Goal: Task Accomplishment & Management: Manage account settings

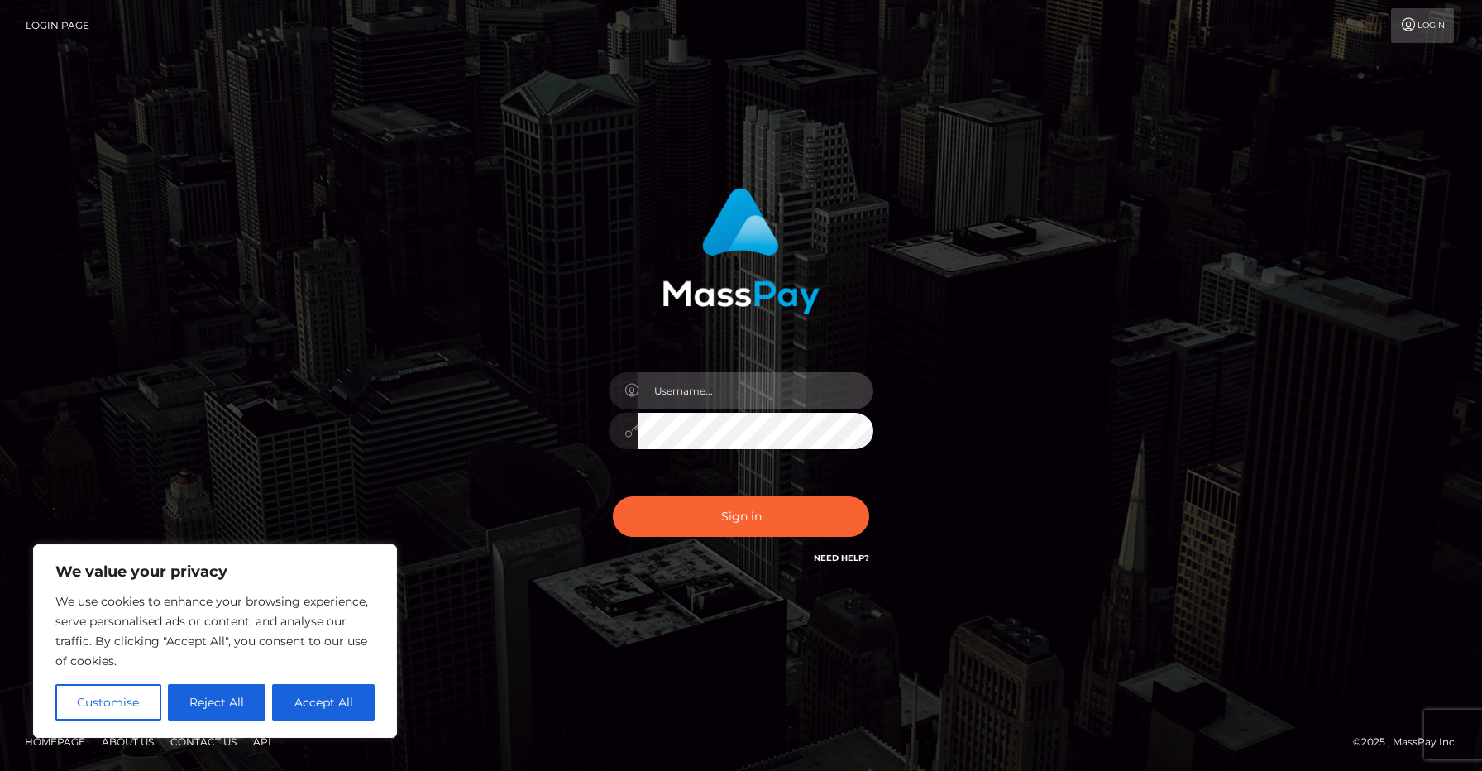
click at [758, 381] on input "text" at bounding box center [755, 390] width 235 height 37
type input "[EMAIL_ADDRESS][DOMAIN_NAME]"
click at [613, 496] on button "Sign in" at bounding box center [741, 516] width 256 height 41
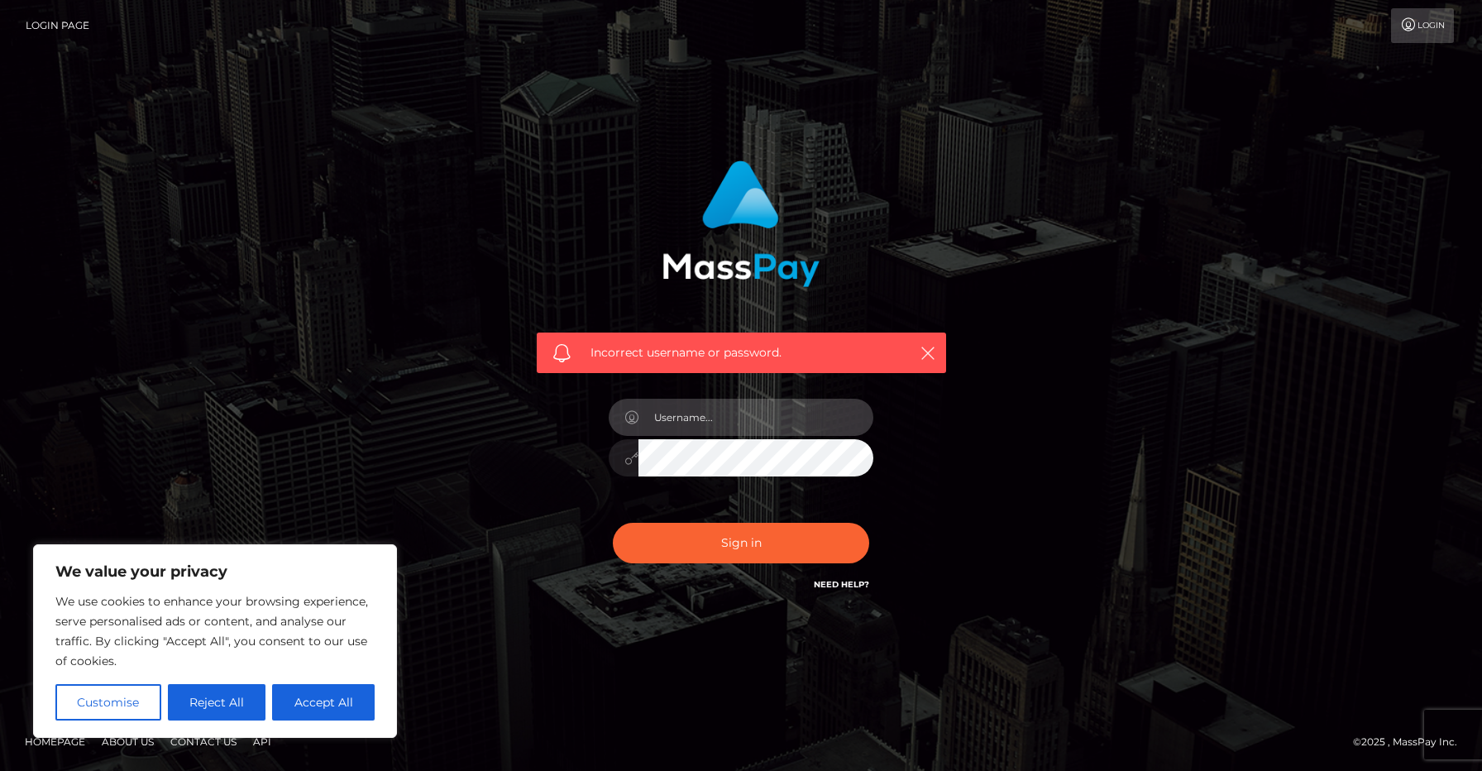
click at [719, 432] on input "text" at bounding box center [755, 417] width 235 height 37
type input "[EMAIL_ADDRESS][DOMAIN_NAME]"
click at [613, 523] on button "Sign in" at bounding box center [741, 543] width 256 height 41
